Goal: Navigation & Orientation: Find specific page/section

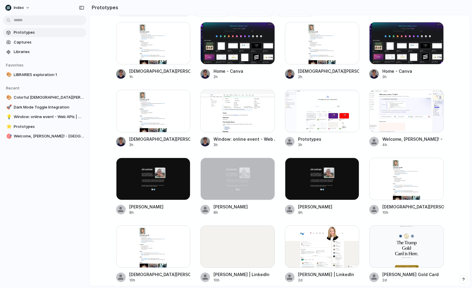
scroll to position [21, 0]
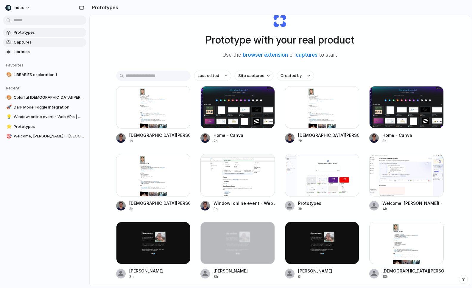
click at [18, 39] on link "Captures" at bounding box center [44, 42] width 83 height 9
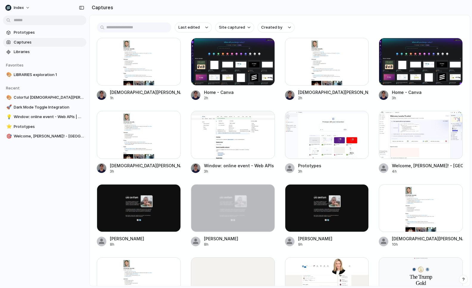
click at [15, 25] on div "Prototypes Captures Libraries Favorites 🎨 LIBRARIES exploration 1 To pick up a …" at bounding box center [44, 109] width 89 height 219
click at [20, 31] on span "Prototypes" at bounding box center [49, 32] width 70 height 6
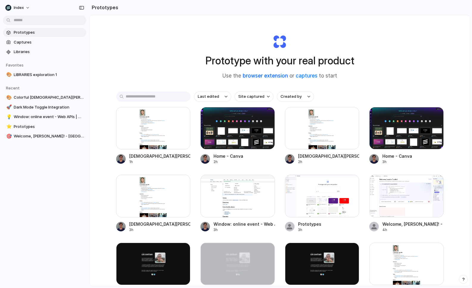
click at [247, 76] on link "browser extension" at bounding box center [265, 76] width 45 height 6
click at [241, 65] on h1 "Prototype with your real product" at bounding box center [280, 61] width 149 height 16
click at [308, 75] on link "captures" at bounding box center [307, 76] width 22 height 6
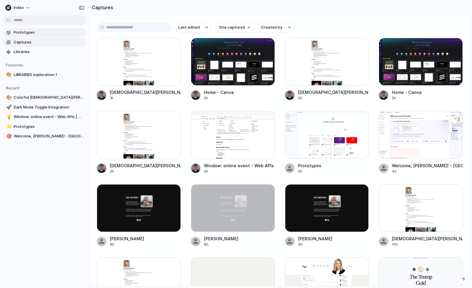
click at [48, 31] on span "Prototypes" at bounding box center [49, 32] width 70 height 6
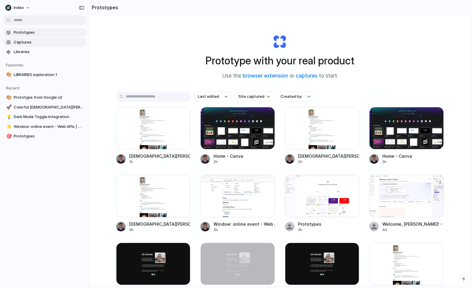
click at [61, 43] on span "Captures" at bounding box center [49, 42] width 70 height 6
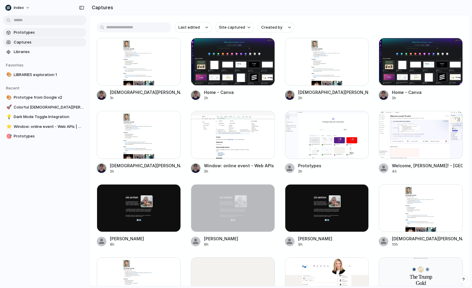
click at [64, 37] on section "Prototypes Captures Libraries" at bounding box center [44, 41] width 89 height 29
click at [65, 34] on span "Prototypes" at bounding box center [49, 32] width 70 height 6
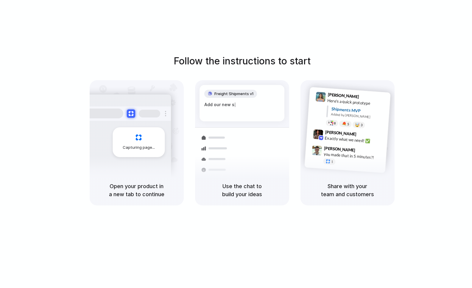
click at [241, 73] on div "Follow the instructions to start Capturing page Open your product in a new tab …" at bounding box center [242, 129] width 472 height 151
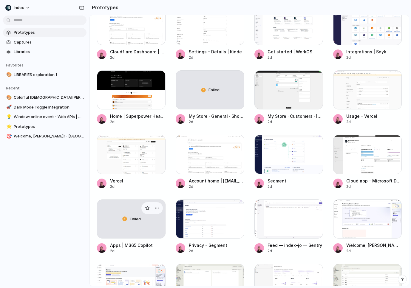
scroll to position [412, 0]
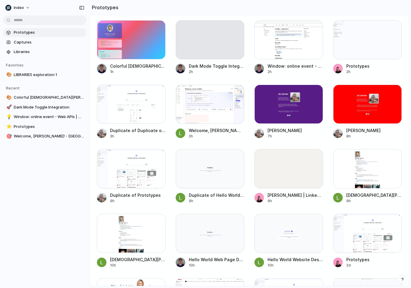
scroll to position [0, 0]
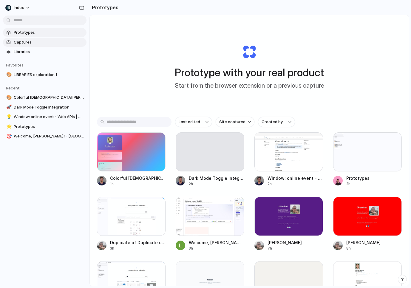
click at [20, 40] on span "Captures" at bounding box center [49, 42] width 70 height 6
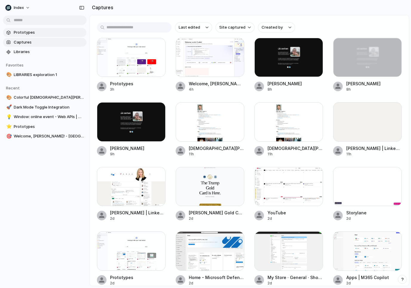
click at [29, 32] on span "Prototypes" at bounding box center [49, 32] width 70 height 6
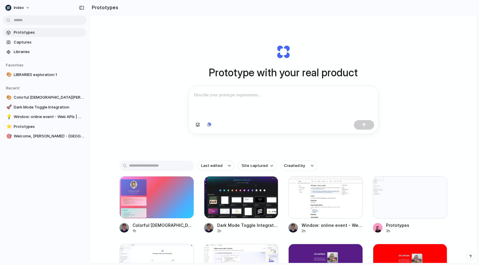
click at [186, 74] on div "Prototype with your real product Clone web app Clone screenshot Start from exis…" at bounding box center [283, 88] width 238 height 133
click at [50, 39] on link "Captures" at bounding box center [44, 42] width 83 height 9
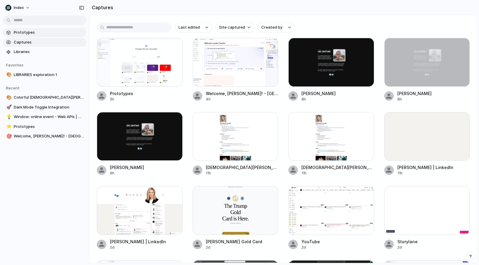
click at [52, 33] on span "Prototypes" at bounding box center [49, 32] width 70 height 6
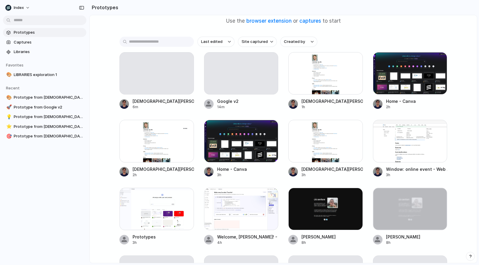
scroll to position [23, 0]
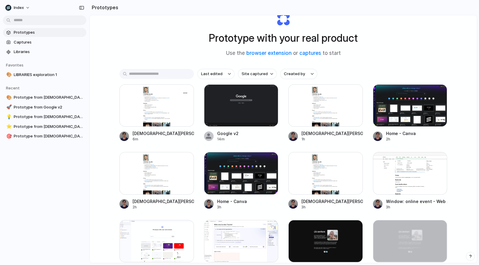
click at [152, 114] on div at bounding box center [156, 105] width 74 height 42
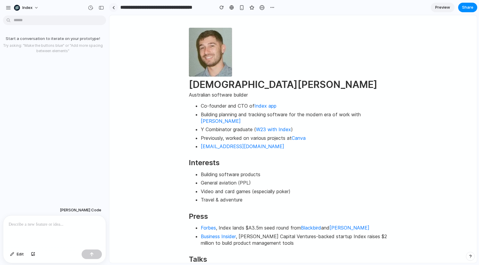
click at [112, 7] on div at bounding box center [113, 7] width 3 height 3
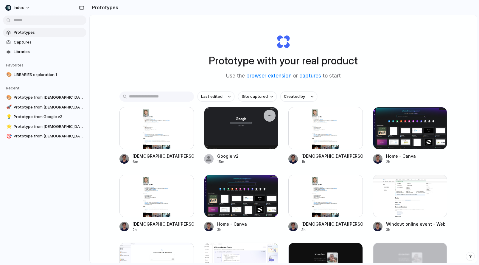
click at [236, 144] on div at bounding box center [241, 128] width 74 height 42
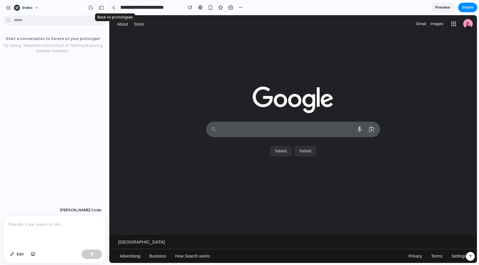
click at [116, 6] on link at bounding box center [113, 7] width 9 height 9
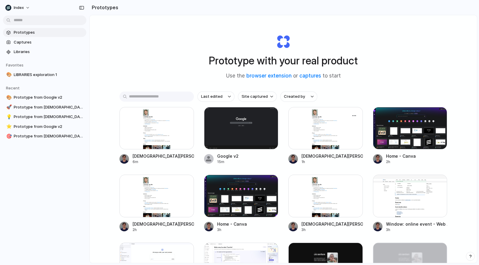
click at [320, 119] on div at bounding box center [325, 128] width 74 height 42
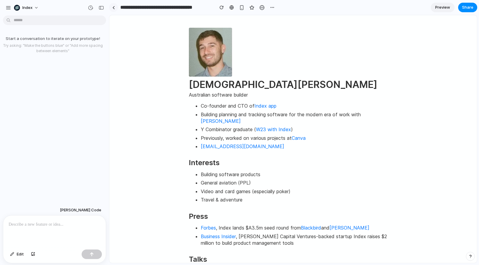
click at [114, 7] on div at bounding box center [113, 7] width 3 height 3
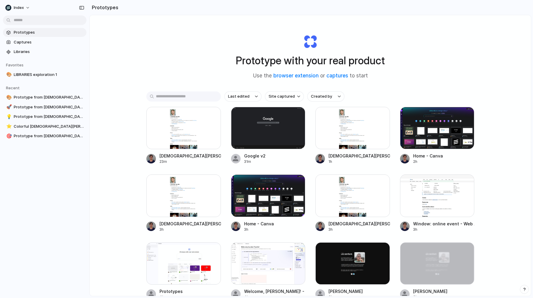
click at [372, 20] on div "Prototype with your real product Use the browser extension or captures to start…" at bounding box center [310, 171] width 441 height 313
click at [168, 8] on section "Prototypes" at bounding box center [310, 7] width 442 height 15
click at [211, 109] on div at bounding box center [183, 128] width 74 height 42
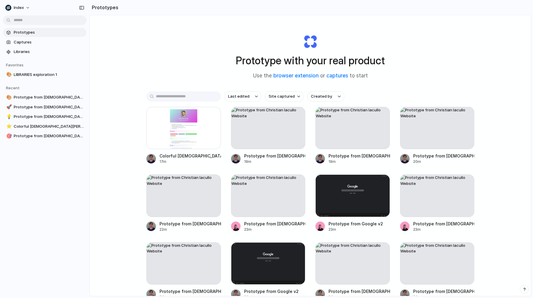
click at [181, 99] on input "text" at bounding box center [183, 96] width 74 height 10
click at [138, 81] on div "Prototype with your real product Use the browser extension or captures to start…" at bounding box center [310, 171] width 441 height 313
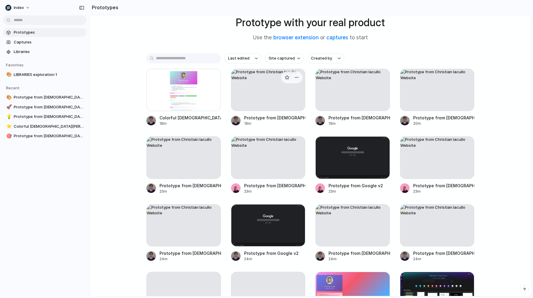
scroll to position [30, 0]
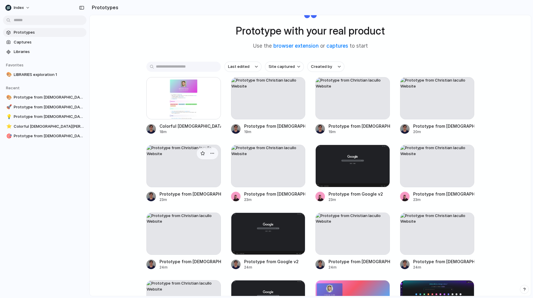
click at [202, 147] on div at bounding box center [183, 166] width 74 height 42
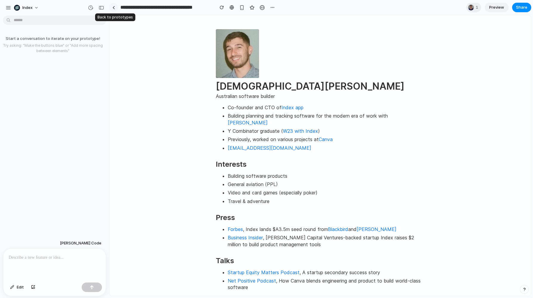
click at [114, 10] on link at bounding box center [113, 7] width 9 height 9
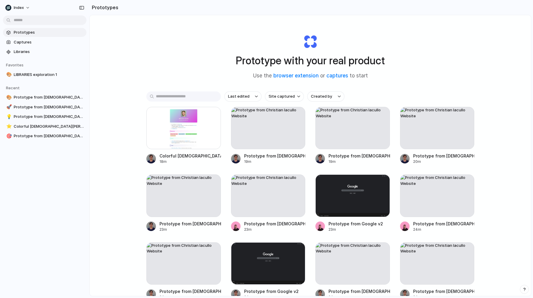
click at [218, 66] on div "Prototype with your real product Use the browser extension or captures to start" at bounding box center [310, 54] width 238 height 64
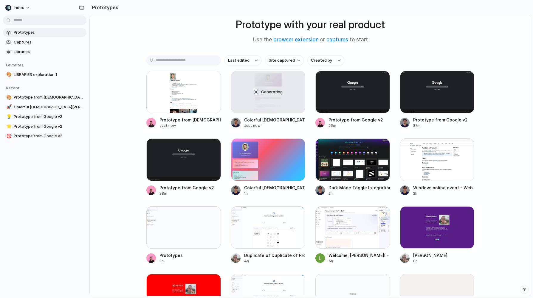
scroll to position [58, 0]
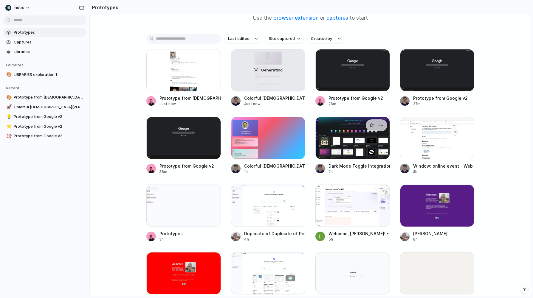
click at [335, 131] on div at bounding box center [352, 138] width 74 height 42
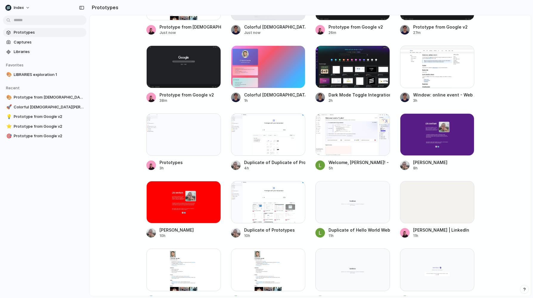
scroll to position [79, 0]
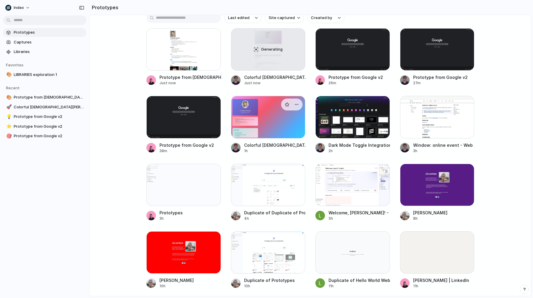
click at [285, 125] on div at bounding box center [268, 117] width 74 height 42
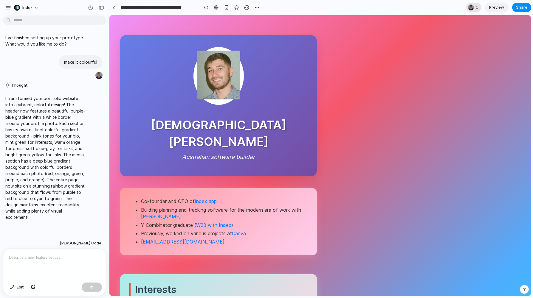
click at [473, 7] on div at bounding box center [471, 7] width 6 height 6
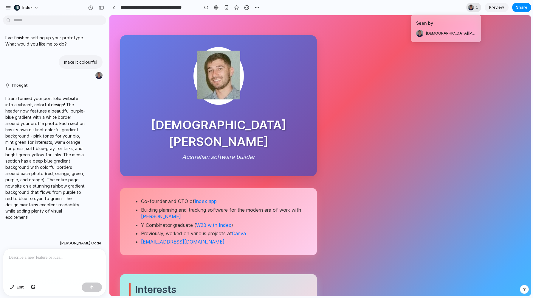
click at [473, 7] on div "Seen by [PERSON_NAME]" at bounding box center [266, 149] width 533 height 298
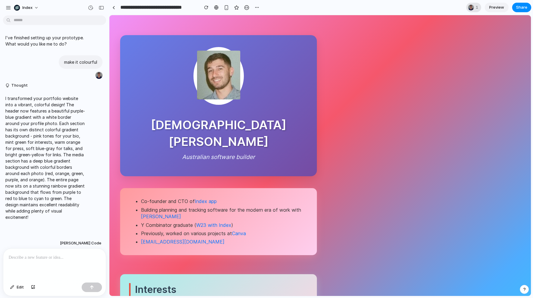
click at [473, 7] on div at bounding box center [471, 7] width 6 height 6
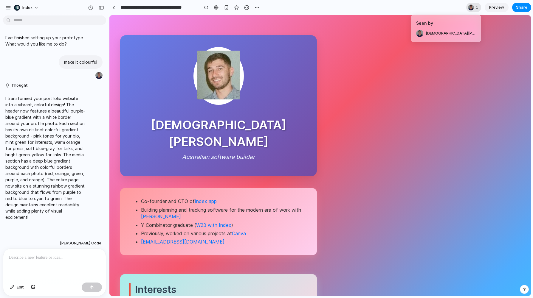
click at [473, 7] on div "Seen by Christian Iacullo" at bounding box center [266, 149] width 533 height 298
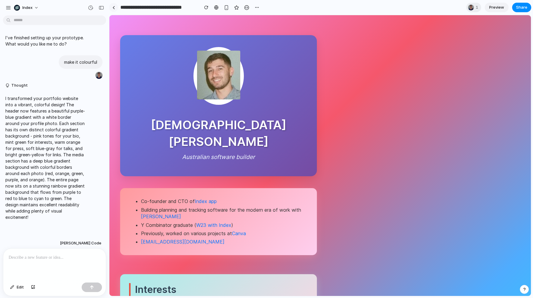
click at [112, 10] on link at bounding box center [113, 7] width 9 height 9
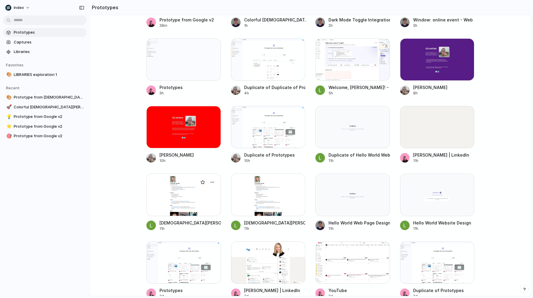
scroll to position [243, 0]
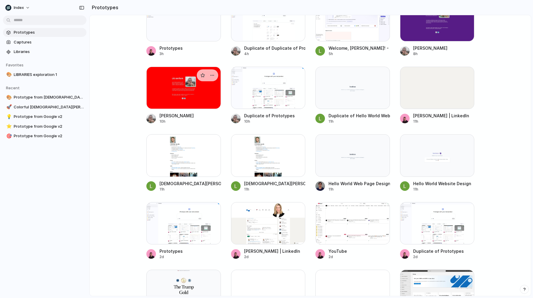
click at [184, 80] on div at bounding box center [183, 88] width 74 height 42
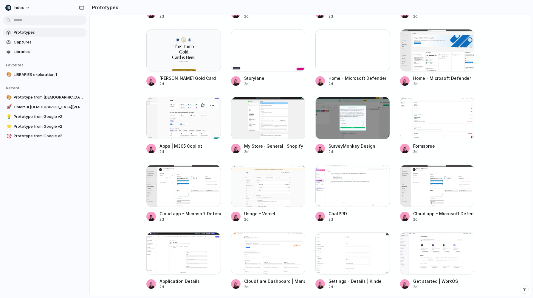
scroll to position [493, 0]
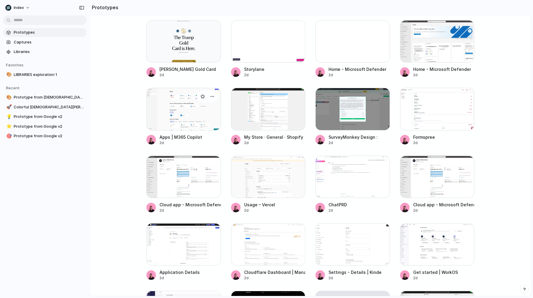
click at [181, 120] on div at bounding box center [183, 109] width 74 height 42
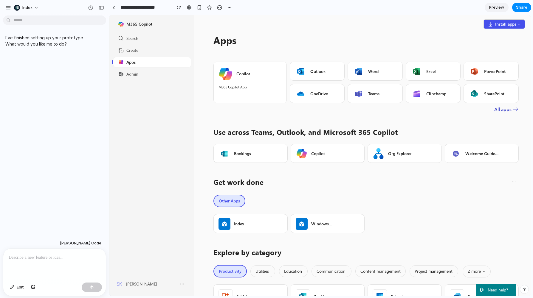
scroll to position [203, 0]
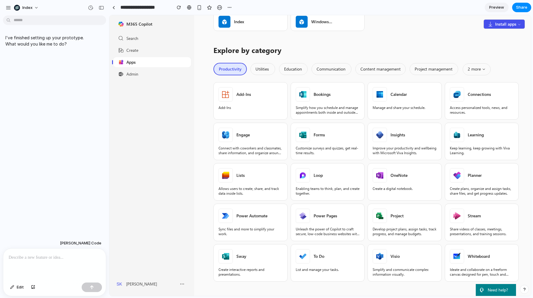
click at [232, 137] on div at bounding box center [225, 135] width 14 height 14
click at [132, 48] on span "Create" at bounding box center [132, 50] width 12 height 6
click at [114, 6] on div at bounding box center [113, 7] width 3 height 3
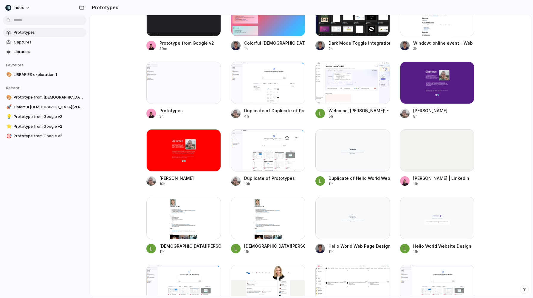
scroll to position [229, 0]
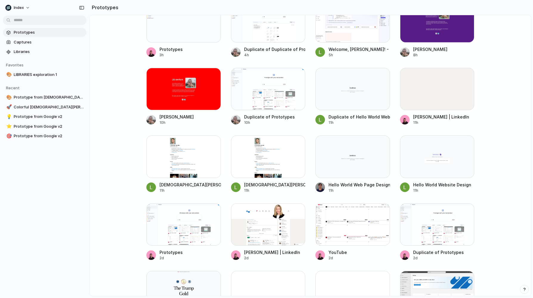
click at [226, 88] on div "Prototype from Christian Iacullo Website Just now Generating Colorful Christian…" at bounding box center [310, 164] width 328 height 599
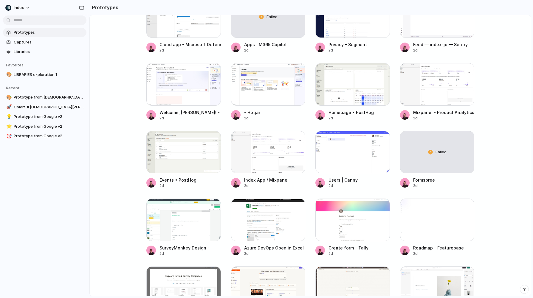
scroll to position [1047, 0]
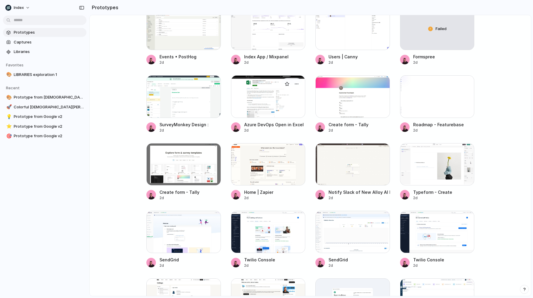
click at [272, 100] on div at bounding box center [268, 96] width 74 height 42
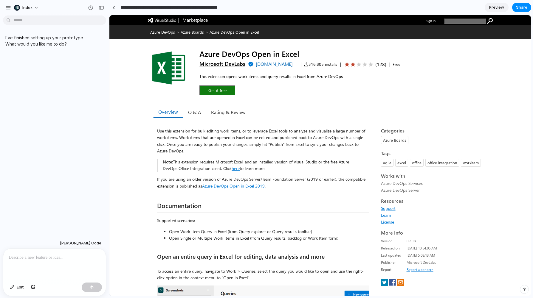
drag, startPoint x: 296, startPoint y: 23, endPoint x: 191, endPoint y: 25, distance: 104.6
click at [183, 3] on input "**********" at bounding box center [183, 7] width 128 height 11
drag, startPoint x: 185, startPoint y: 8, endPoint x: 181, endPoint y: -17, distance: 25.7
click at [181, 0] on html "**********" at bounding box center [266, 149] width 533 height 298
click at [179, 5] on input "**********" at bounding box center [183, 7] width 128 height 11
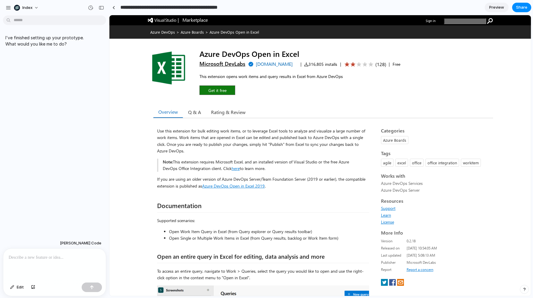
drag, startPoint x: 289, startPoint y: 20, endPoint x: 179, endPoint y: 17, distance: 109.4
click at [178, 6] on input "**********" at bounding box center [183, 7] width 128 height 11
click at [181, 35] on div "Azure DevOps > Azure Boards > Azure DevOps Open in Excel" at bounding box center [320, 31] width 346 height 13
click at [183, 32] on link "Azure Boards" at bounding box center [192, 31] width 23 height 5
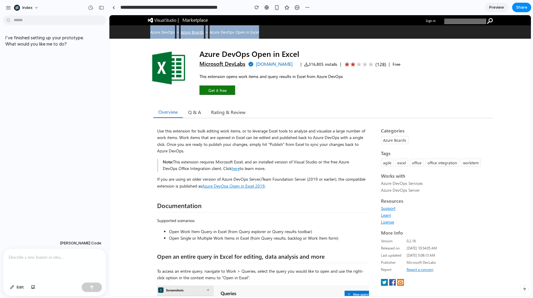
click at [183, 32] on link "Azure Boards" at bounding box center [192, 31] width 23 height 5
click at [181, 30] on link "Azure Boards" at bounding box center [192, 31] width 23 height 5
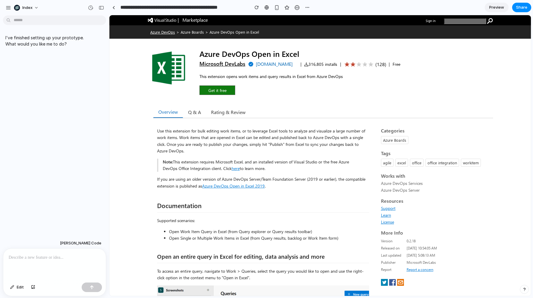
click at [168, 30] on link "Azure DevOps" at bounding box center [162, 31] width 25 height 5
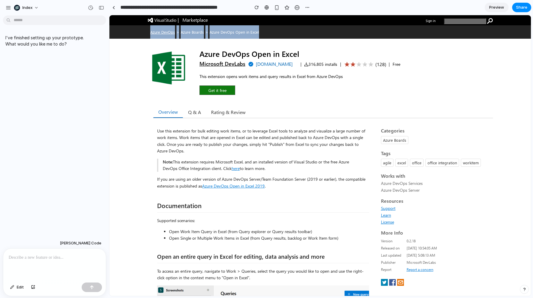
click at [168, 30] on link "Azure DevOps" at bounding box center [162, 31] width 25 height 5
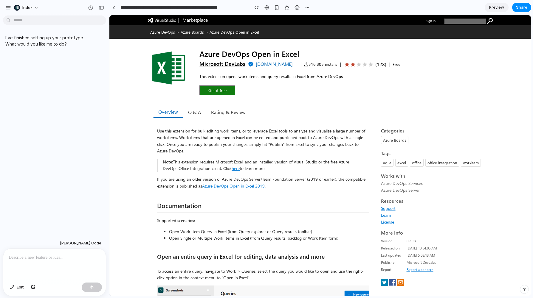
click at [176, 39] on div "Azure DevOps Open in Excel Microsoft DevLabs microsoft.com | 316,805 installs |…" at bounding box center [319, 72] width 421 height 66
click at [113, 6] on div at bounding box center [113, 7] width 3 height 3
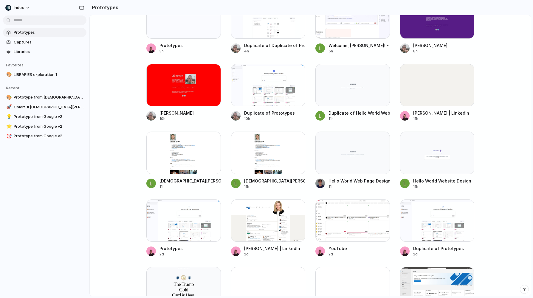
scroll to position [281, 0]
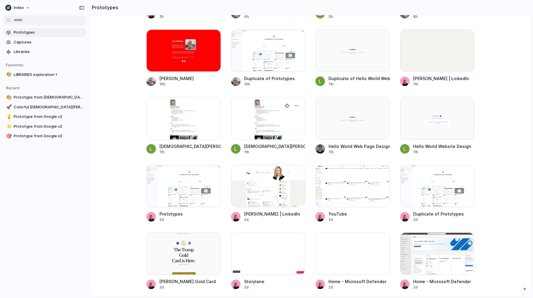
click at [261, 128] on div at bounding box center [268, 118] width 74 height 42
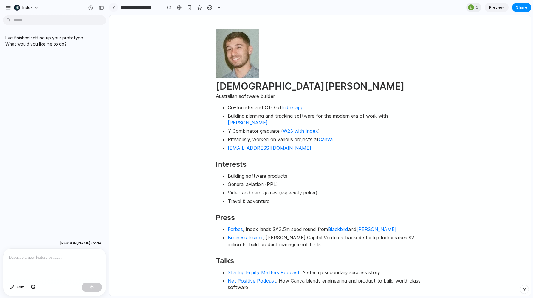
click at [113, 9] on div at bounding box center [113, 7] width 3 height 3
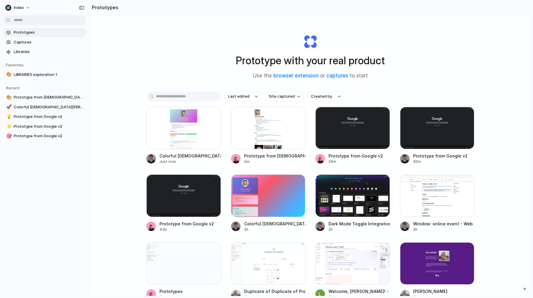
click at [113, 83] on div "Prototype with your real product Use the browser extension or captures to start…" at bounding box center [310, 171] width 441 height 313
click at [167, 148] on div at bounding box center [183, 128] width 74 height 42
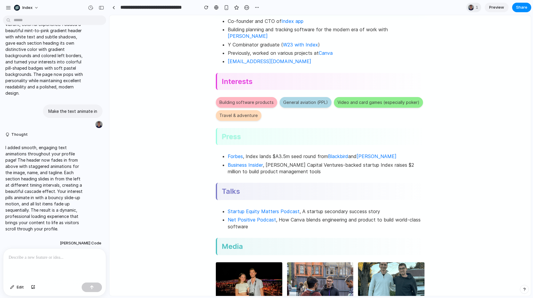
scroll to position [188, 0]
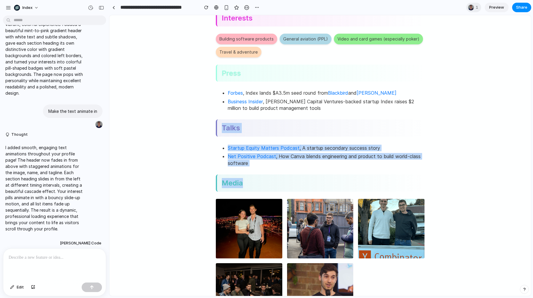
drag, startPoint x: 229, startPoint y: 115, endPoint x: 321, endPoint y: 179, distance: 112.2
click at [321, 179] on main "Co-founder and CTO of Index app Building planning and tracking software for the…" at bounding box center [320, 171] width 209 height 435
click at [321, 179] on h2 "Media" at bounding box center [320, 183] width 209 height 17
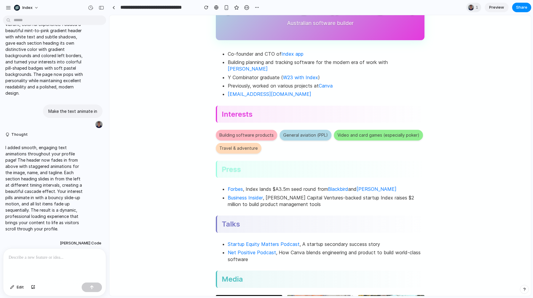
scroll to position [0, 0]
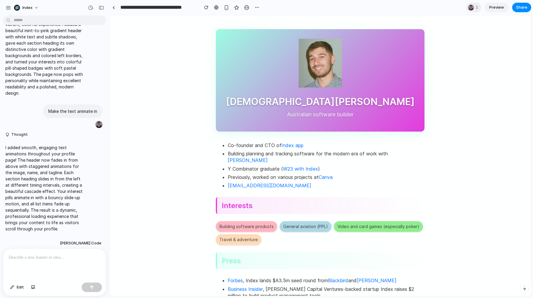
click at [179, 105] on html "Christian Iacullo Australian software builder Co-founder and CTO of Index app B…" at bounding box center [319, 302] width 421 height 575
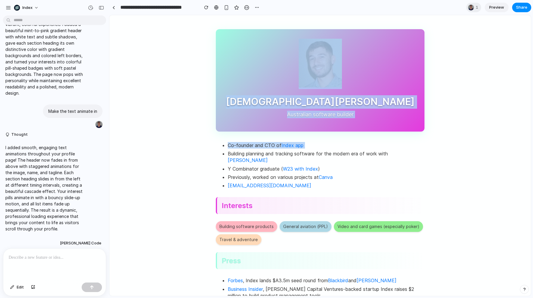
drag, startPoint x: 165, startPoint y: 65, endPoint x: 164, endPoint y: 157, distance: 92.1
click at [165, 157] on html "Christian Iacullo Australian software builder Co-founder and CTO of Index app B…" at bounding box center [319, 302] width 421 height 575
click at [164, 157] on html "Christian Iacullo Australian software builder Co-founder and CTO of Index app B…" at bounding box center [319, 302] width 421 height 575
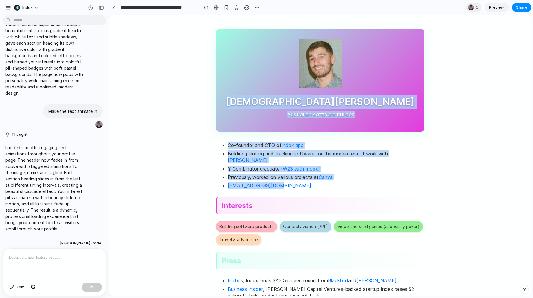
drag, startPoint x: 164, startPoint y: 183, endPoint x: 164, endPoint y: 93, distance: 90.0
click at [164, 93] on html "Christian Iacullo Australian software builder Co-founder and CTO of Index app B…" at bounding box center [319, 302] width 421 height 575
drag, startPoint x: 164, startPoint y: 93, endPoint x: 164, endPoint y: 210, distance: 116.8
click at [164, 210] on html "Christian Iacullo Australian software builder Co-founder and CTO of Index app B…" at bounding box center [319, 302] width 421 height 575
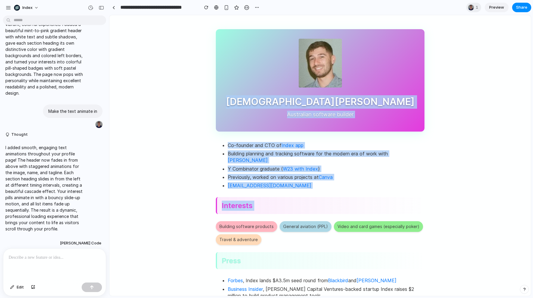
click at [164, 210] on html "Christian Iacullo Australian software builder Co-founder and CTO of Index app B…" at bounding box center [319, 302] width 421 height 575
drag, startPoint x: 168, startPoint y: 217, endPoint x: 168, endPoint y: 96, distance: 121.3
click at [168, 96] on html "Christian Iacullo Australian software builder Co-founder and CTO of Index app B…" at bounding box center [319, 302] width 421 height 575
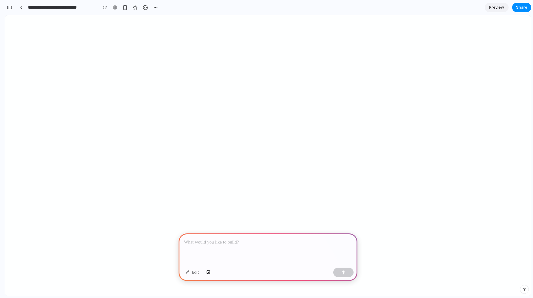
scroll to position [0, 5]
click at [204, 248] on div at bounding box center [267, 250] width 179 height 32
click at [6, 4] on button "button" at bounding box center [10, 8] width 10 height 10
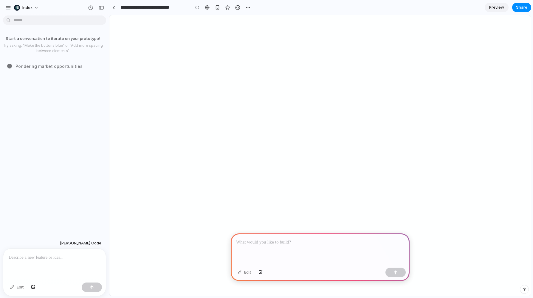
scroll to position [0, 0]
click at [101, 9] on div "button" at bounding box center [101, 8] width 5 height 4
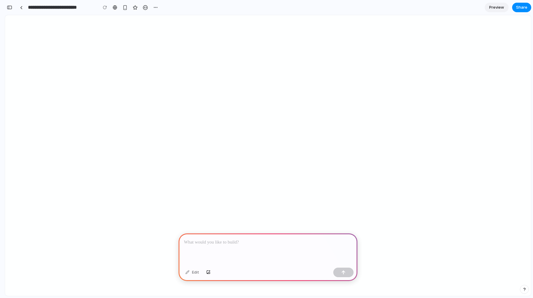
click at [267, 244] on p at bounding box center [268, 242] width 168 height 7
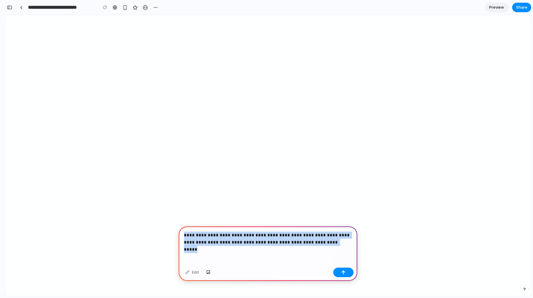
copy p "**********"
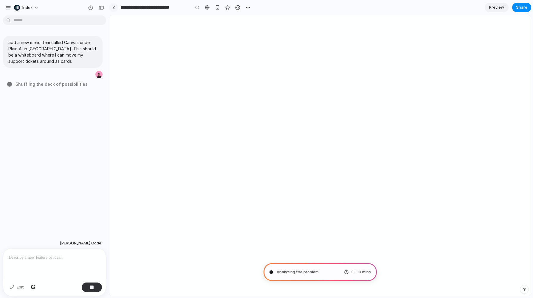
click at [115, 9] on link at bounding box center [113, 7] width 9 height 9
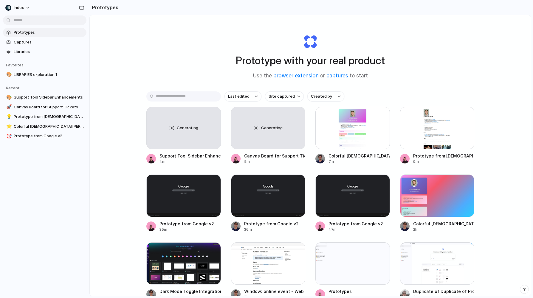
click at [157, 46] on div "Prototype with your real product Use the browser extension or captures to start…" at bounding box center [310, 171] width 441 height 313
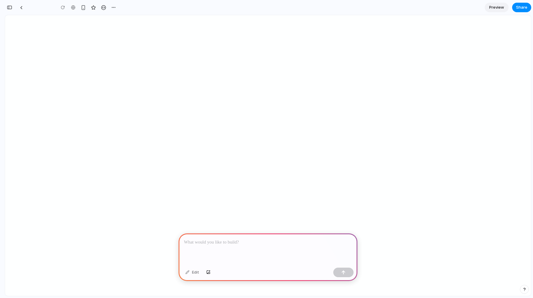
scroll to position [0, 5]
click at [237, 258] on div at bounding box center [267, 250] width 179 height 32
click at [242, 248] on div at bounding box center [267, 250] width 179 height 32
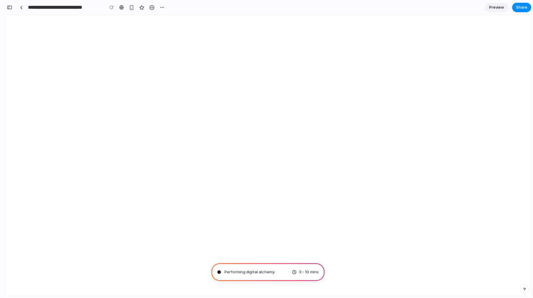
click at [16, 6] on div "**********" at bounding box center [86, 7] width 162 height 13
click at [21, 8] on div at bounding box center [21, 7] width 3 height 3
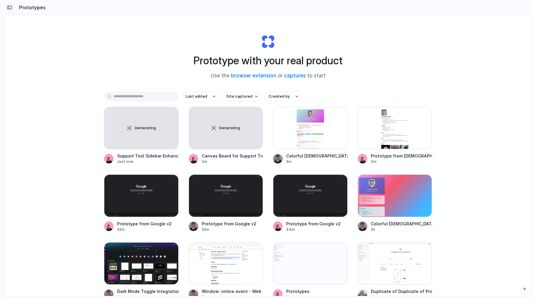
click at [13, 9] on button "button" at bounding box center [10, 8] width 10 height 10
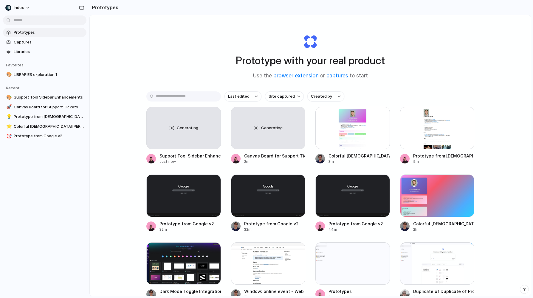
click at [177, 57] on div "Prototype with your real product Use the browser extension or captures to start…" at bounding box center [310, 171] width 441 height 313
click at [338, 77] on link "captures" at bounding box center [337, 76] width 22 height 6
